Goal: Task Accomplishment & Management: Manage account settings

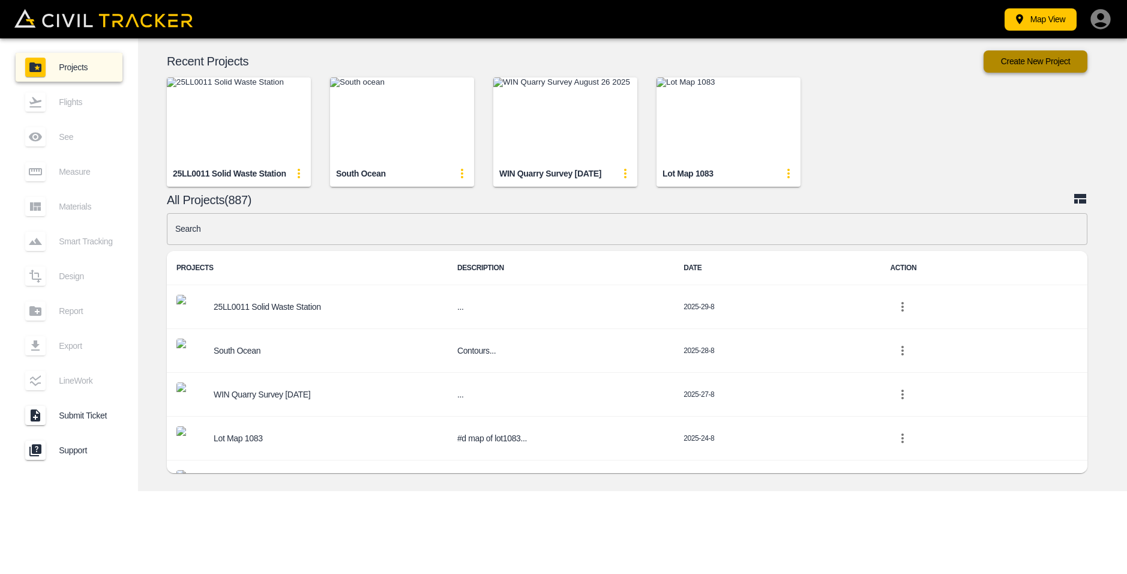
click at [1019, 60] on button "Create New Project" at bounding box center [1035, 61] width 104 height 22
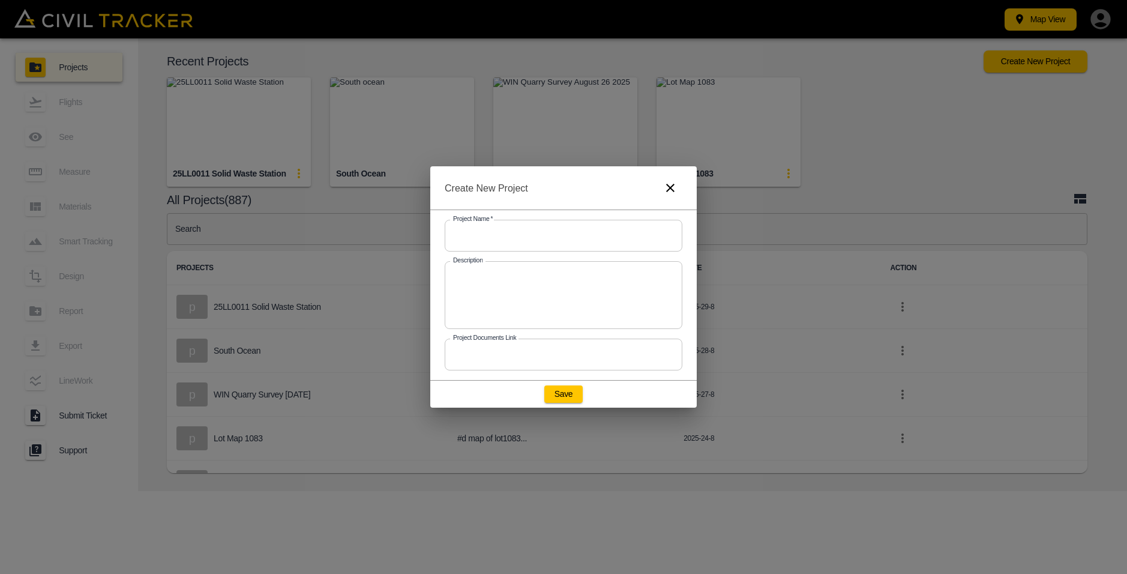
click at [506, 230] on input "text" at bounding box center [564, 236] width 238 height 32
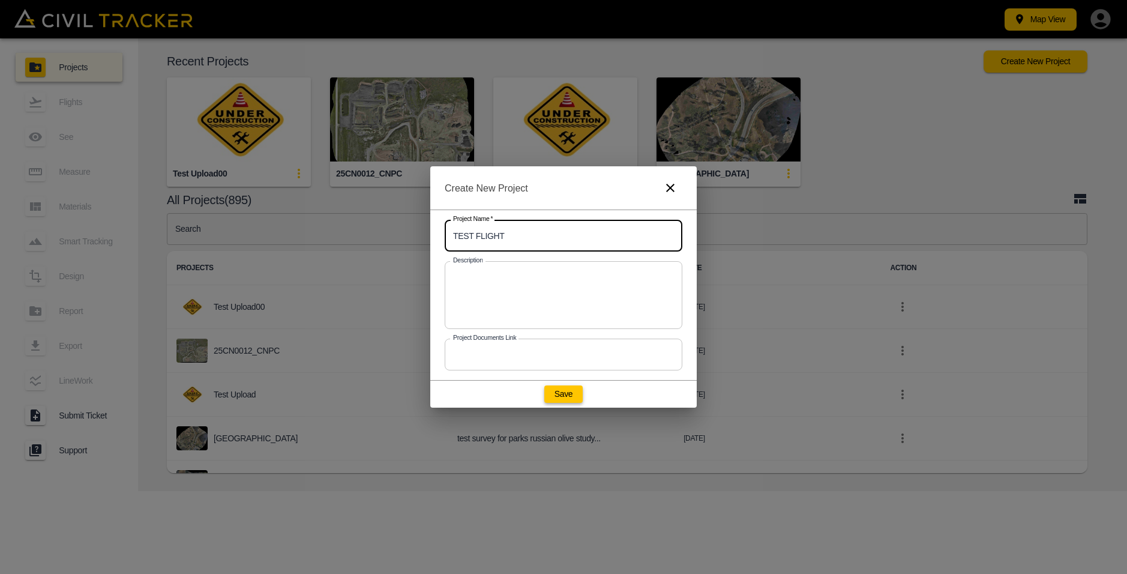
type input "TEST FLIGHT"
click at [566, 395] on button "Save" at bounding box center [563, 393] width 38 height 17
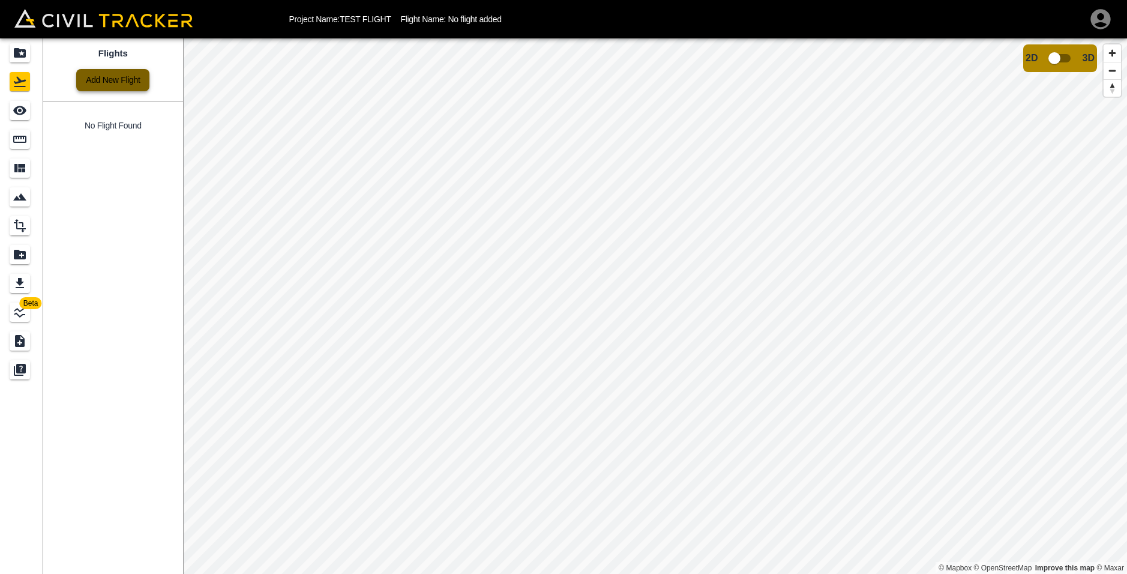
click at [113, 87] on link "Add New Flight" at bounding box center [112, 80] width 73 height 22
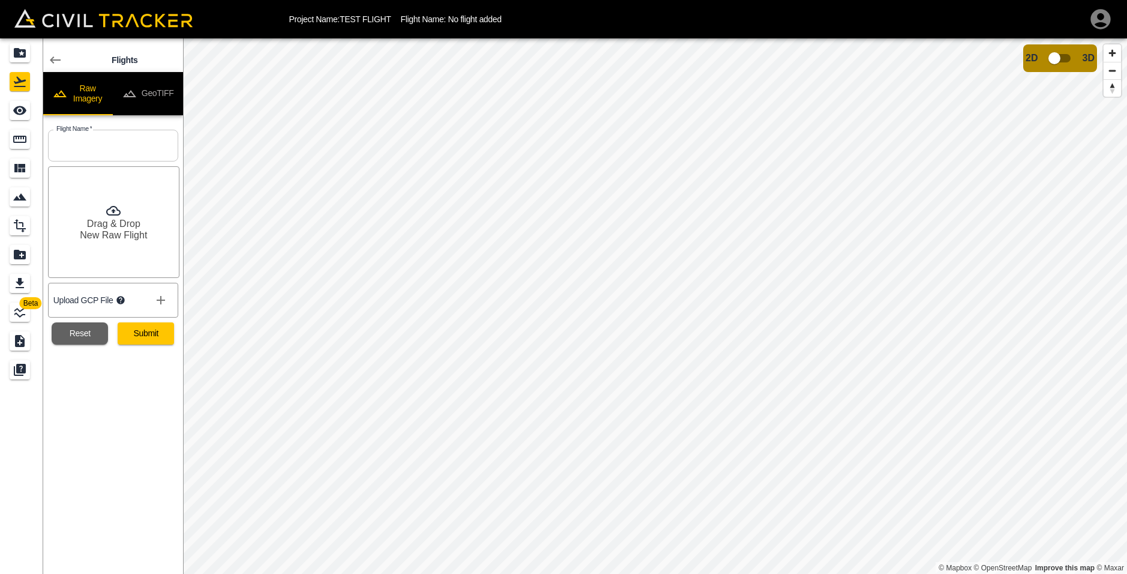
click at [79, 139] on input "text" at bounding box center [113, 146] width 130 height 32
type input "Test flight"
click at [93, 233] on h6 "New Raw Flight" at bounding box center [113, 234] width 67 height 11
click at [140, 332] on button "Submit" at bounding box center [146, 333] width 56 height 22
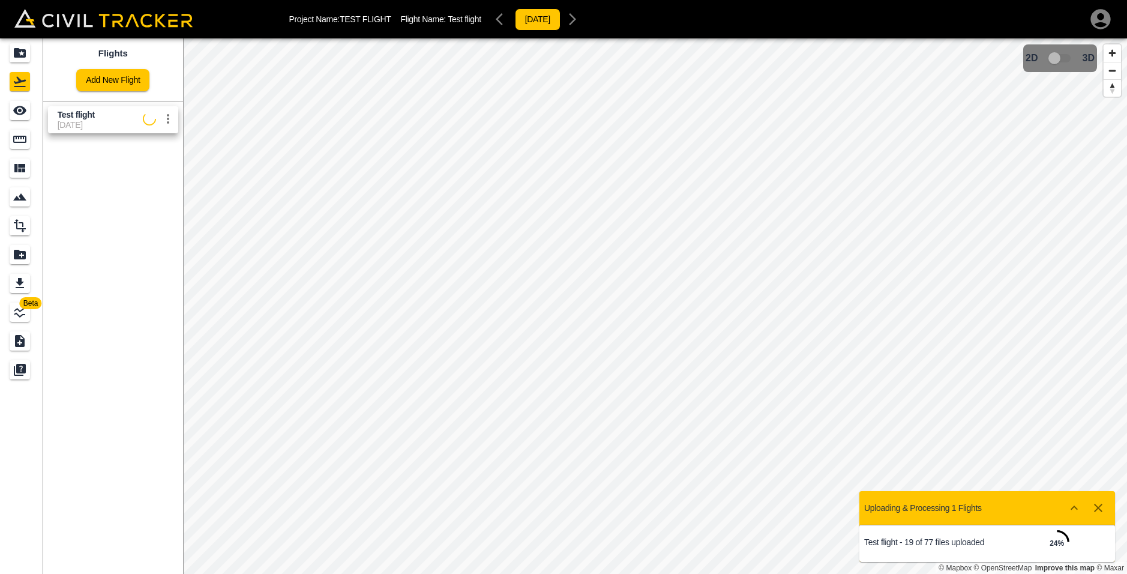
click at [1099, 513] on icon "button" at bounding box center [1098, 507] width 14 height 14
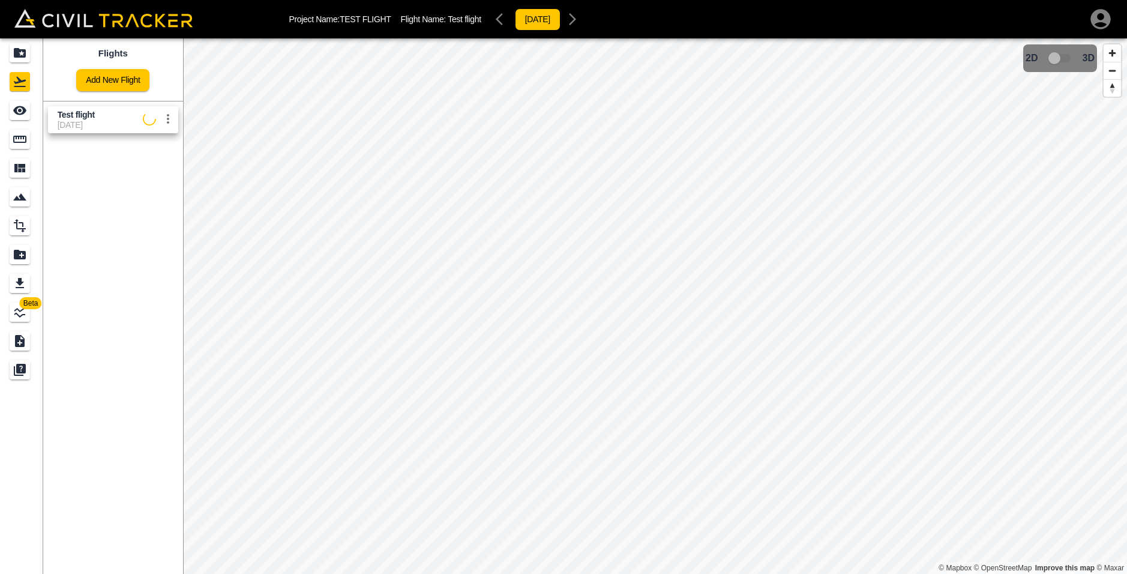
click at [166, 110] on button "settings" at bounding box center [168, 119] width 24 height 24
click at [140, 161] on div at bounding box center [124, 164] width 34 height 24
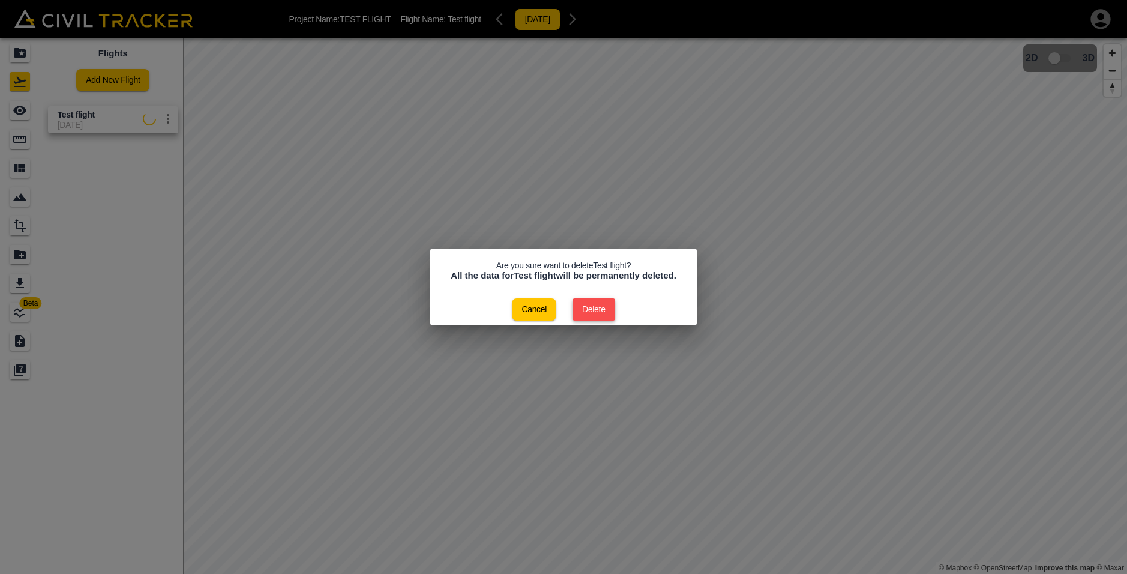
click at [604, 307] on button "Delete" at bounding box center [593, 309] width 43 height 22
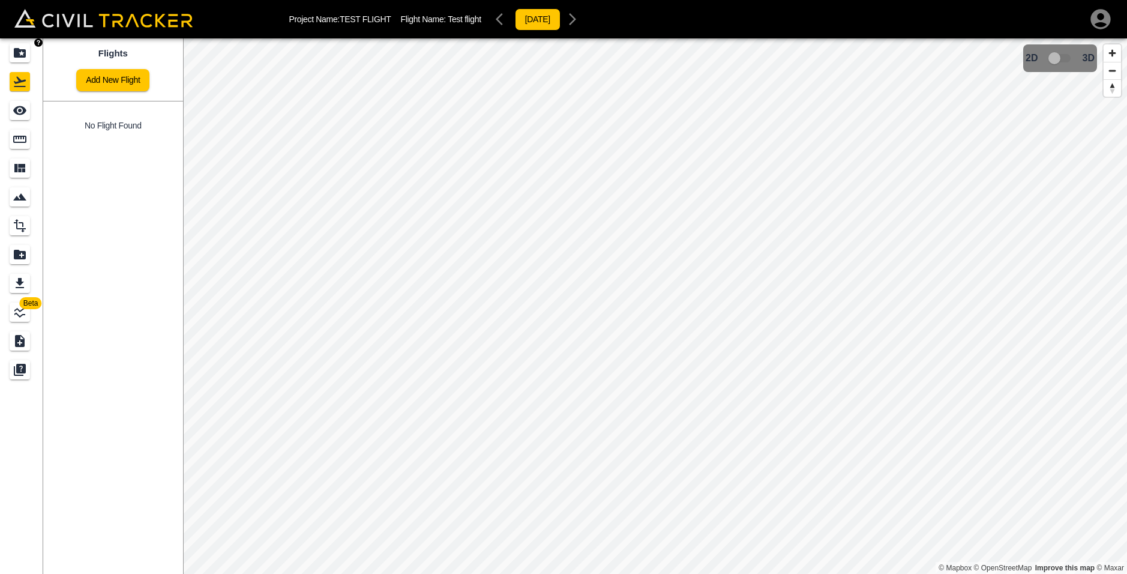
click at [17, 54] on icon "Projects" at bounding box center [20, 53] width 12 height 10
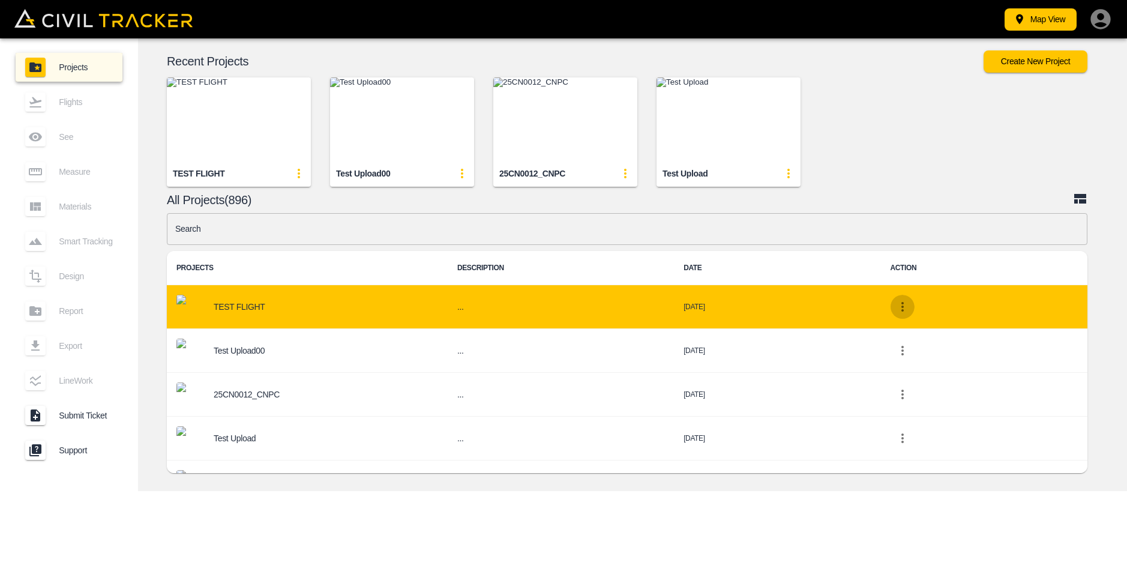
click at [910, 305] on icon "project-list-table" at bounding box center [902, 306] width 14 height 14
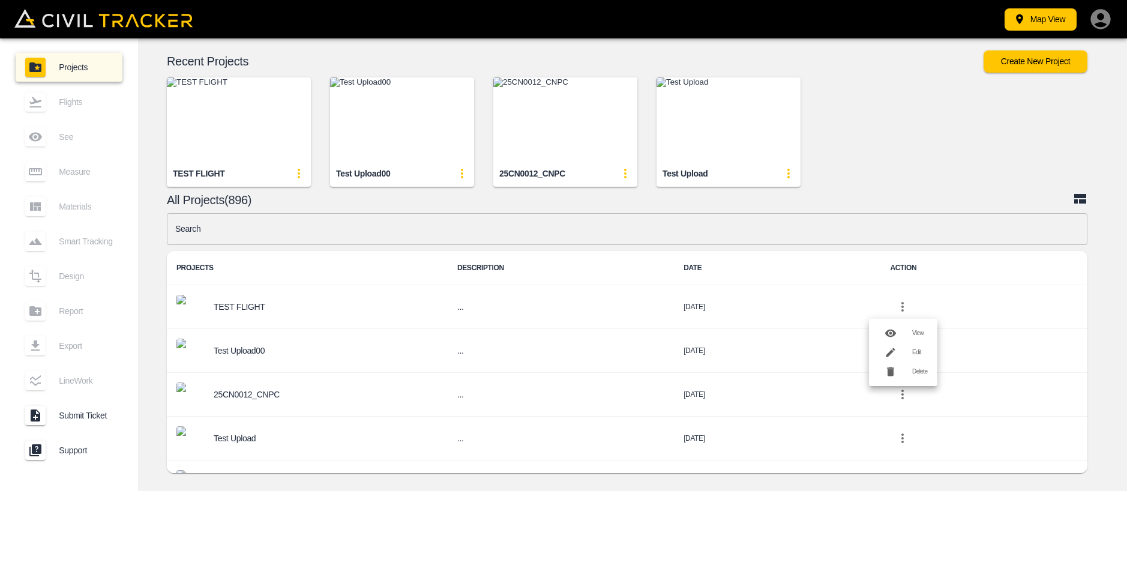
click at [905, 369] on div at bounding box center [895, 371] width 34 height 24
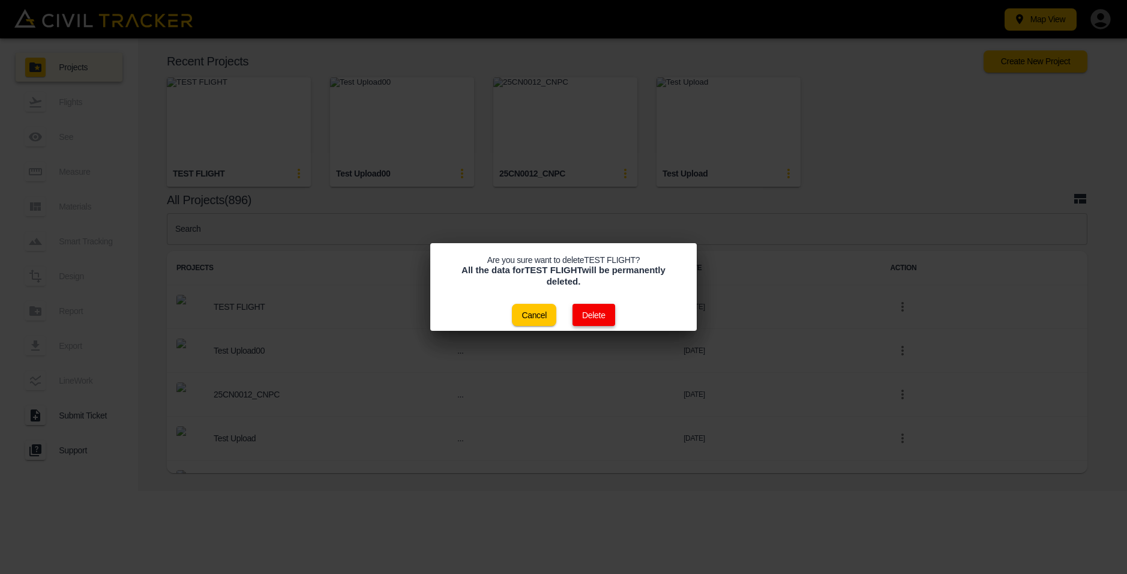
click at [595, 309] on button "Delete" at bounding box center [593, 315] width 43 height 22
